Goal: Obtain resource: Download file/media

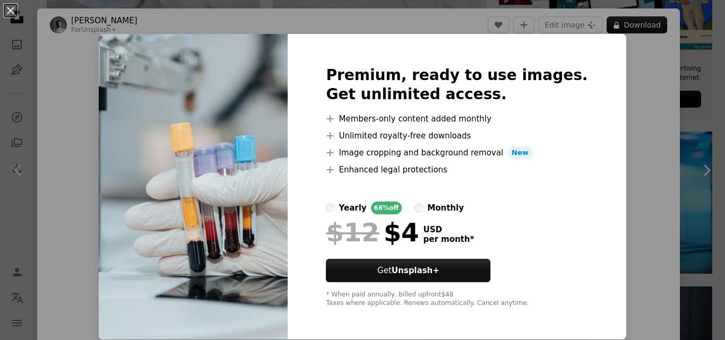
scroll to position [372, 0]
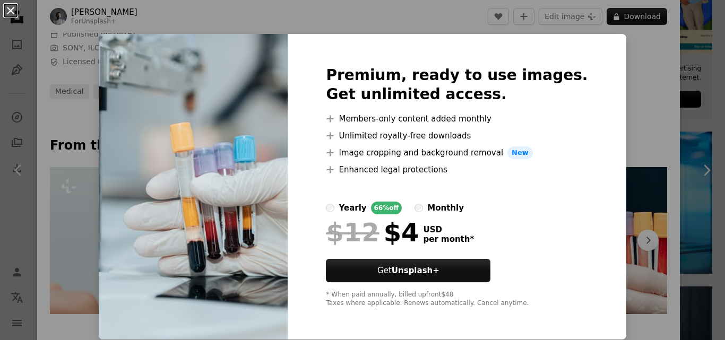
click at [13, 13] on button "An X shape" at bounding box center [10, 10] width 13 height 13
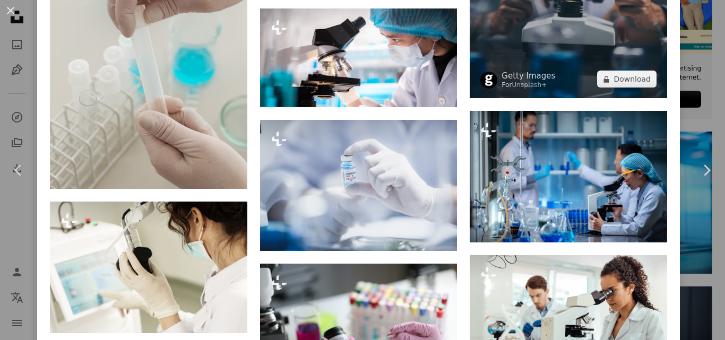
scroll to position [8244, 0]
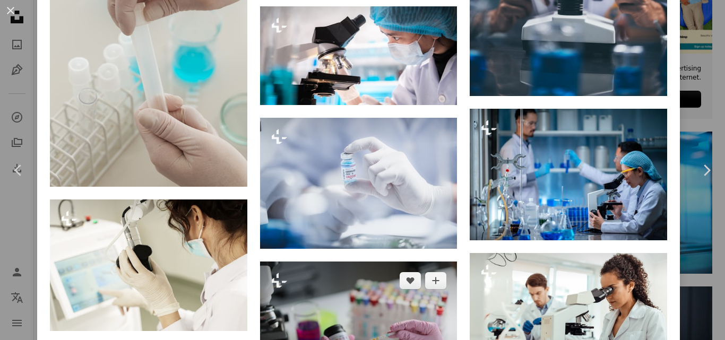
click at [407, 262] on img at bounding box center [358, 328] width 197 height 132
